Goal: Navigation & Orientation: Find specific page/section

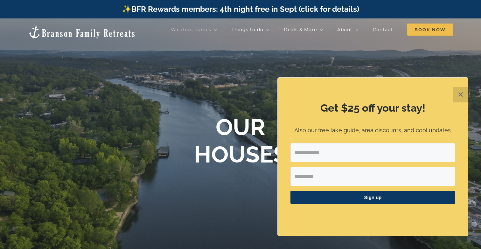
click at [459, 98] on button "✕" at bounding box center [460, 94] width 15 height 15
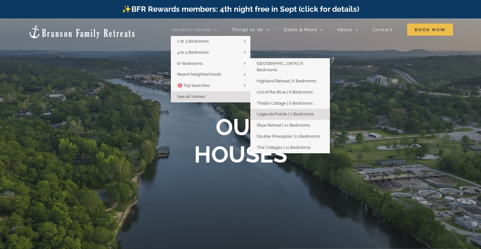
click at [287, 112] on span "Legends Pointe | 7 Bedrooms" at bounding box center [285, 114] width 57 height 5
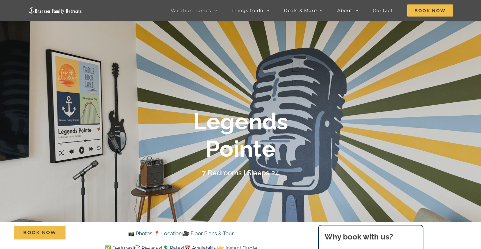
scroll to position [41, 0]
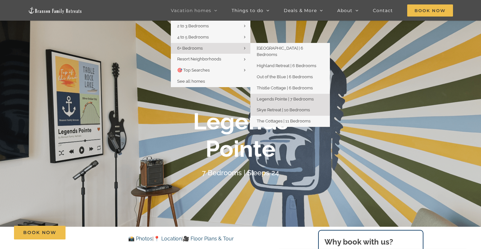
click at [282, 108] on span "Skye Retreat | 10 Bedrooms" at bounding box center [283, 110] width 53 height 5
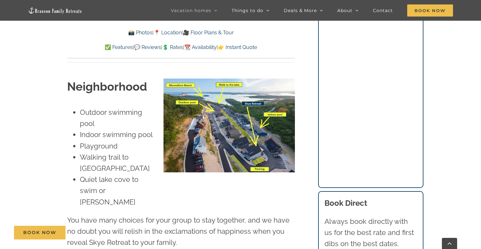
scroll to position [1515, 0]
